Goal: Submit feedback/report problem

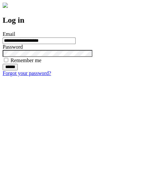
type input "**********"
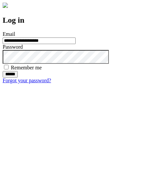
click at [18, 78] on input "******" at bounding box center [10, 74] width 15 height 7
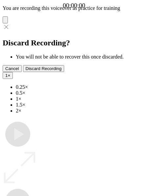
type input "**********"
